Goal: Task Accomplishment & Management: Complete application form

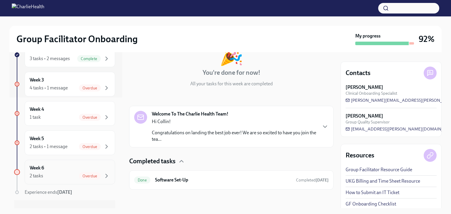
scroll to position [109, 0]
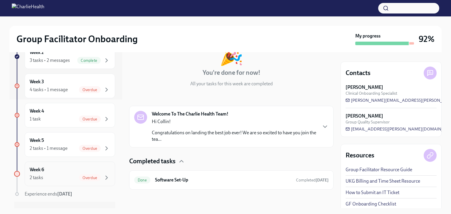
click at [79, 179] on div "Overdue" at bounding box center [90, 178] width 22 height 7
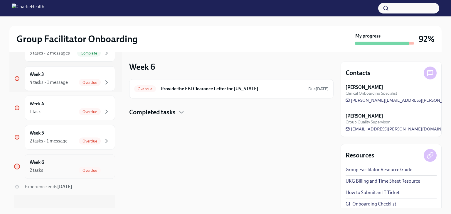
scroll to position [121, 0]
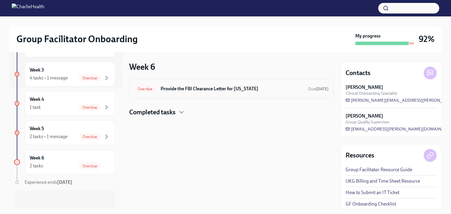
click at [186, 98] on div "Overdue Provide the FBI Clearance Letter for [US_STATE] Due [DATE]" at bounding box center [231, 88] width 204 height 19
click at [197, 90] on h6 "Provide the FBI Clearance Letter for [US_STATE]" at bounding box center [232, 89] width 143 height 6
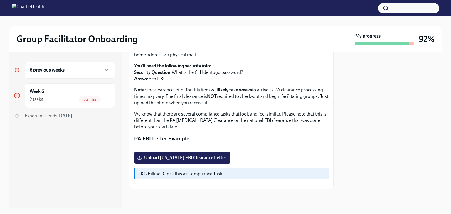
scroll to position [128, 0]
click at [210, 160] on span "Upload [US_STATE] FBI Clearance Letter" at bounding box center [182, 158] width 88 height 6
click at [0, 0] on input "Upload [US_STATE] FBI Clearance Letter" at bounding box center [0, 0] width 0 height 0
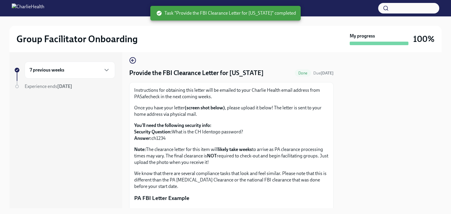
scroll to position [0, 0]
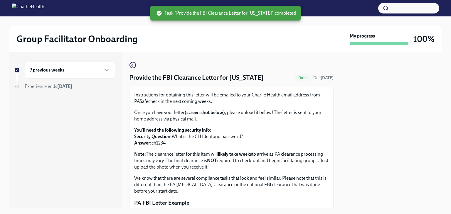
click at [98, 68] on div "7 previous weeks" at bounding box center [70, 70] width 81 height 7
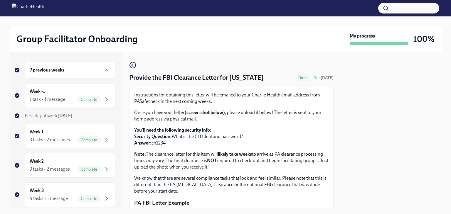
click at [96, 62] on div "7 previous weeks" at bounding box center [70, 70] width 90 height 17
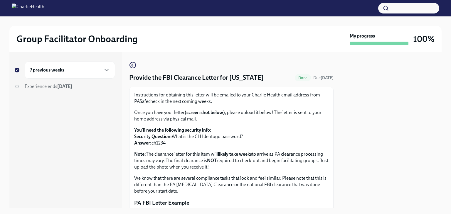
click at [166, 58] on div "Provide the FBI Clearance Letter for [US_STATE] Done Due [DATE] Instructions fo…" at bounding box center [231, 130] width 204 height 156
